Goal: Transaction & Acquisition: Subscribe to service/newsletter

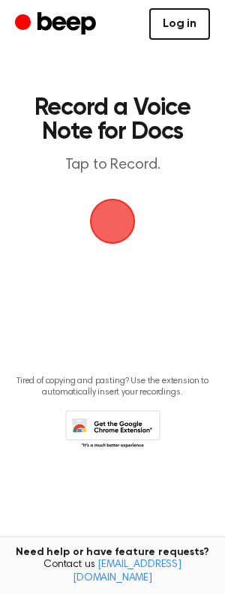
click at [198, 31] on link "Log in" at bounding box center [179, 23] width 61 height 31
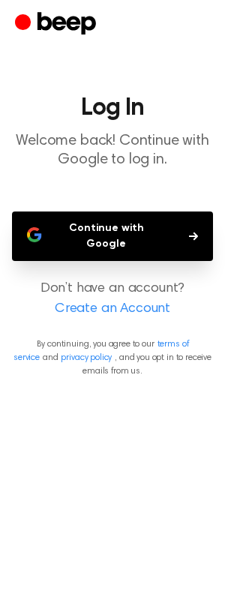
click at [131, 238] on button "Continue with Google" at bounding box center [112, 235] width 201 height 49
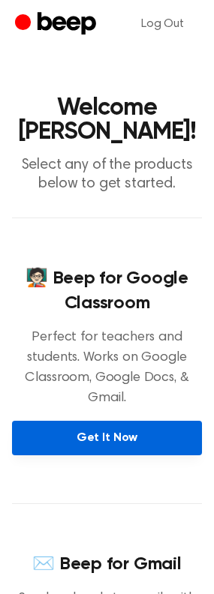
click at [104, 436] on link "Get It Now" at bounding box center [107, 437] width 190 height 34
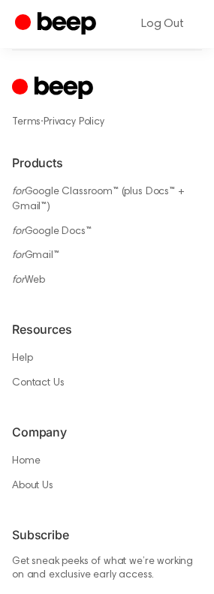
scroll to position [1135, 0]
